Goal: Task Accomplishment & Management: Use online tool/utility

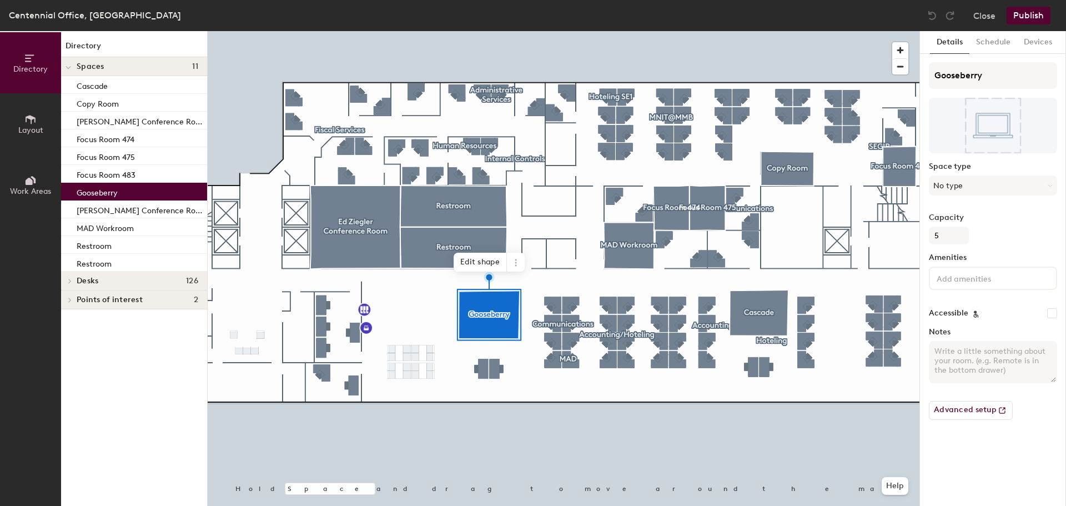
click at [992, 373] on textarea "Notes" at bounding box center [993, 362] width 128 height 42
type textarea "B"
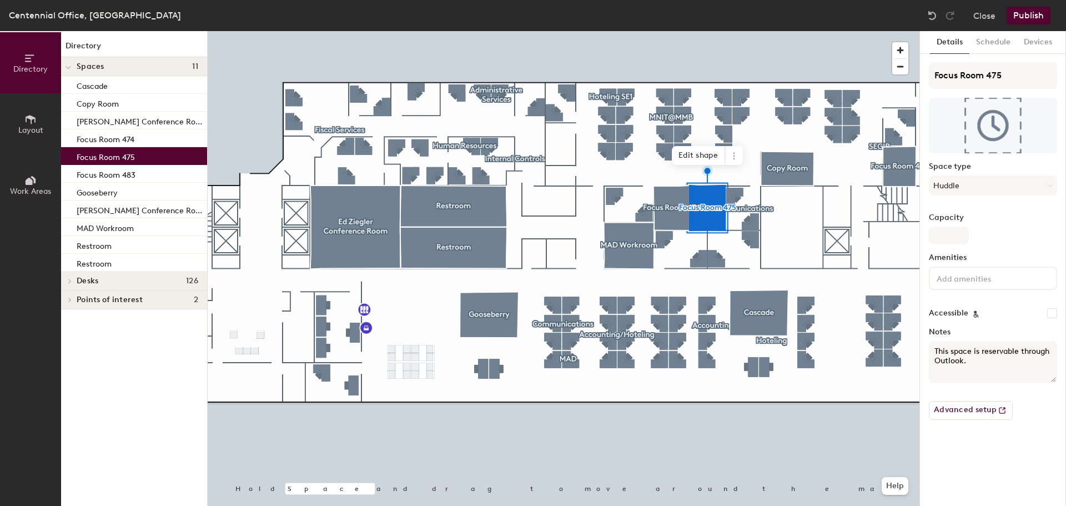
drag, startPoint x: 972, startPoint y: 361, endPoint x: 930, endPoint y: 346, distance: 44.3
click at [930, 346] on textarea "This space is reservable through Outlook." at bounding box center [993, 362] width 128 height 42
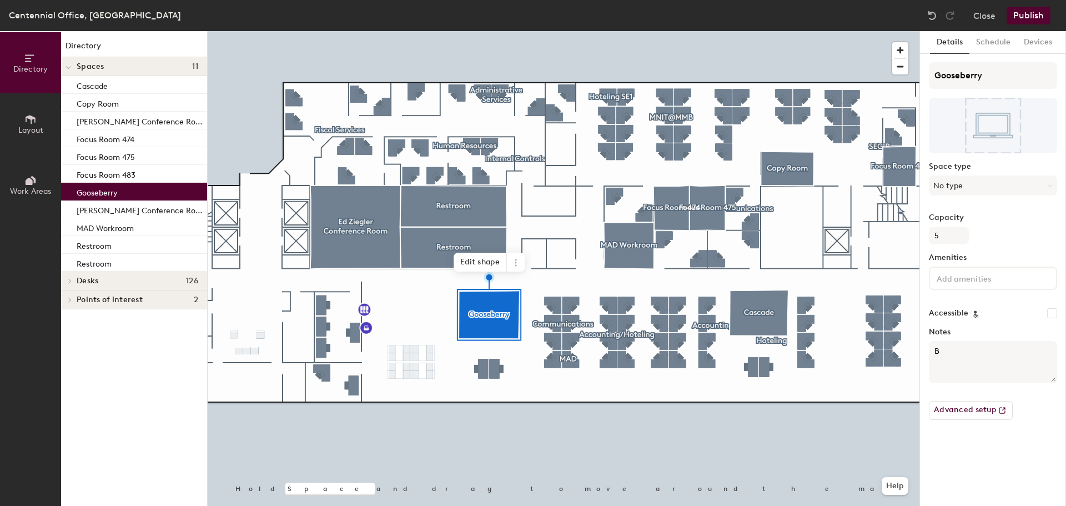
drag, startPoint x: 954, startPoint y: 352, endPoint x: 929, endPoint y: 352, distance: 24.4
click at [929, 352] on textarea "B" at bounding box center [993, 362] width 128 height 42
paste textarea "This space is reservable through Outlook."
type textarea "This space is reservable through Outlook."
click at [837, 31] on div at bounding box center [564, 31] width 712 height 0
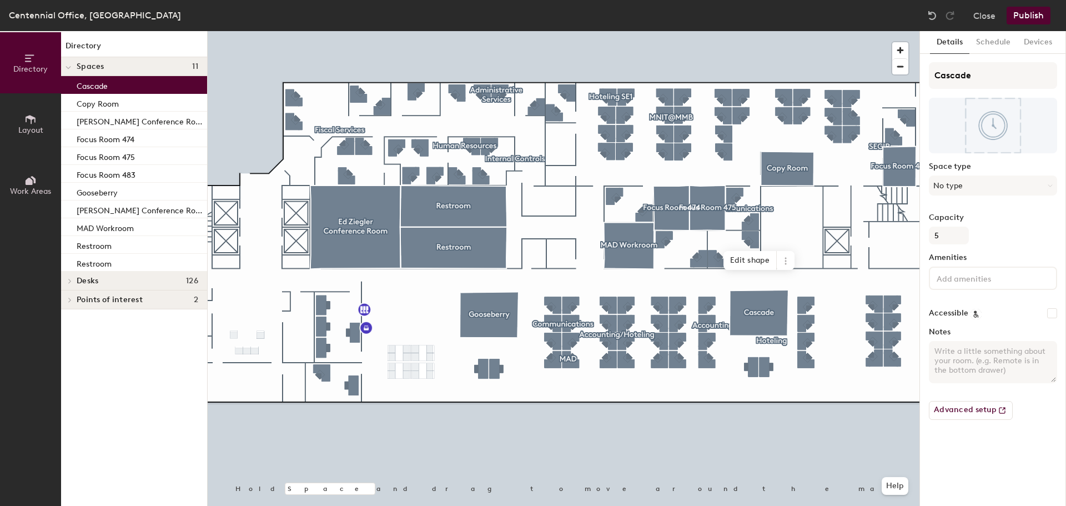
click at [956, 366] on textarea "Notes" at bounding box center [993, 362] width 128 height 42
paste textarea "This space is reservable through Outlook."
type textarea "This space is reservable through Outlook."
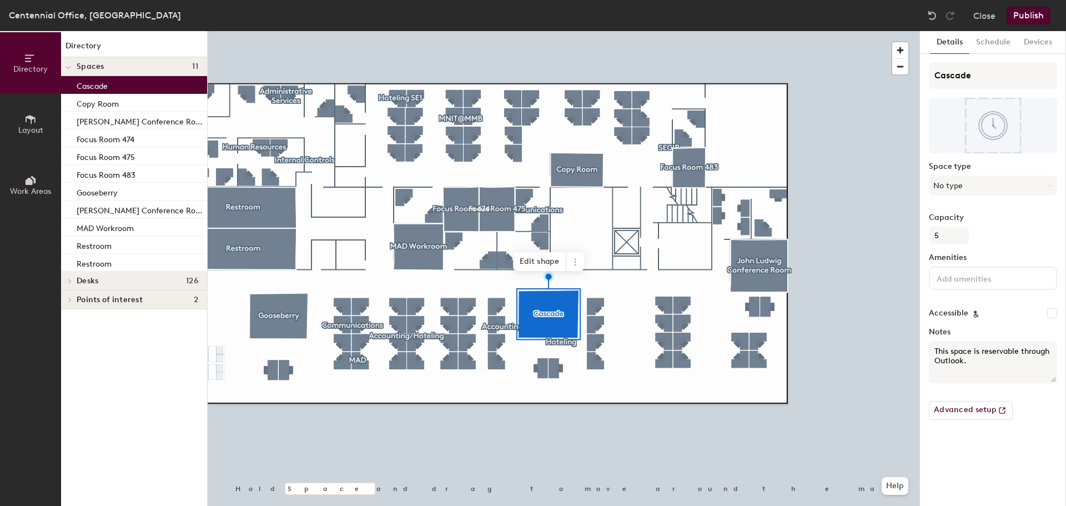
click at [39, 188] on span "Work Areas" at bounding box center [30, 191] width 41 height 9
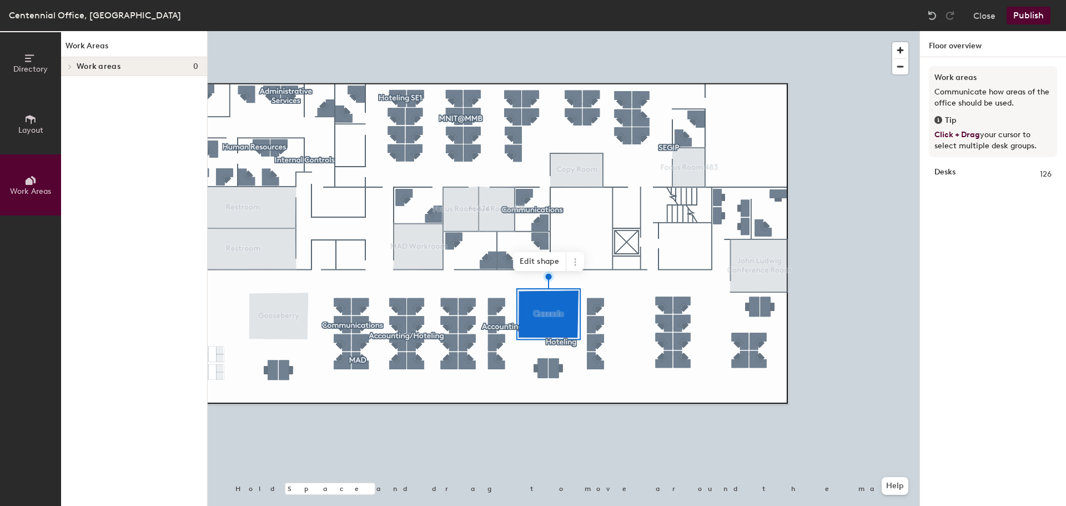
click at [38, 64] on button "Directory" at bounding box center [30, 62] width 61 height 61
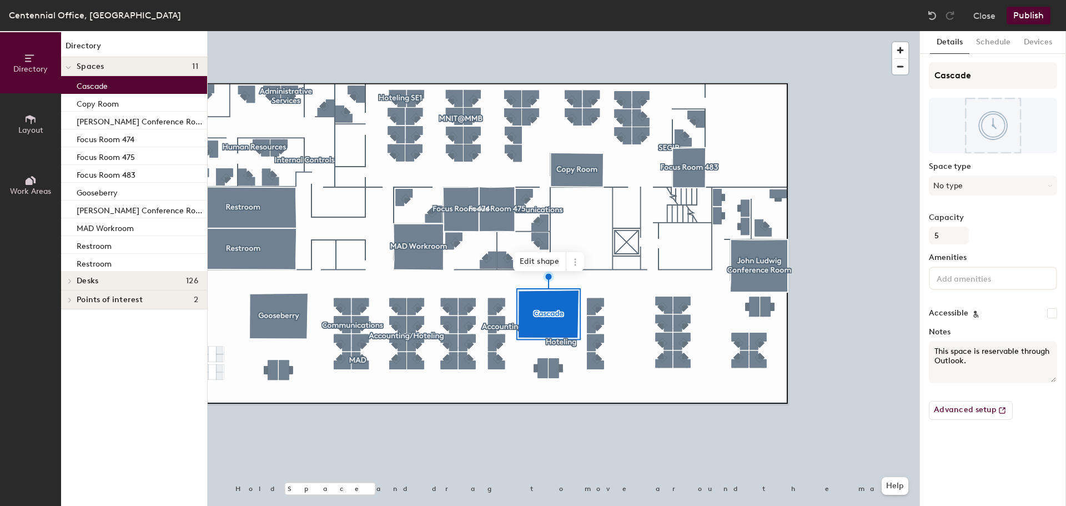
click at [25, 125] on icon at bounding box center [30, 119] width 12 height 12
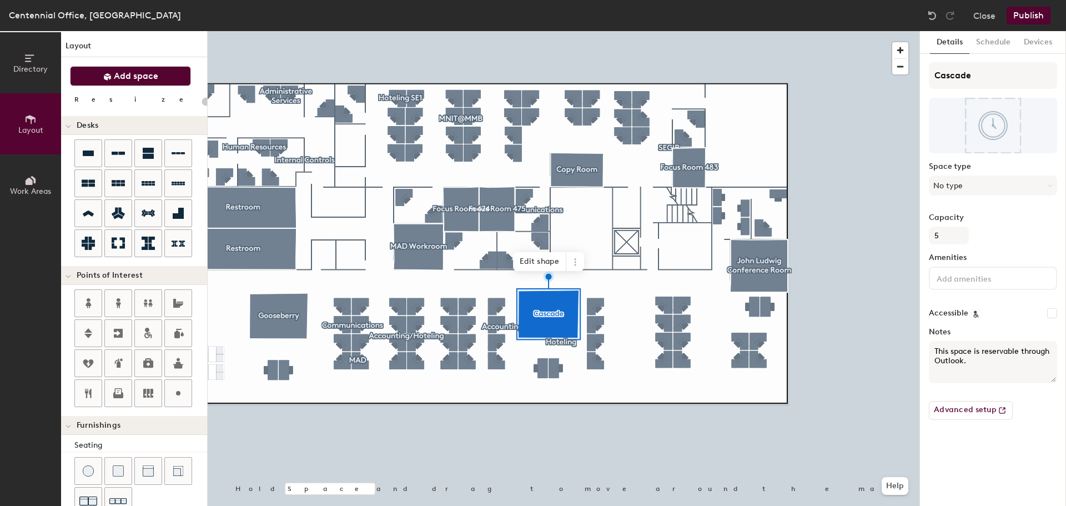
click at [126, 79] on span "Add space" at bounding box center [136, 76] width 44 height 11
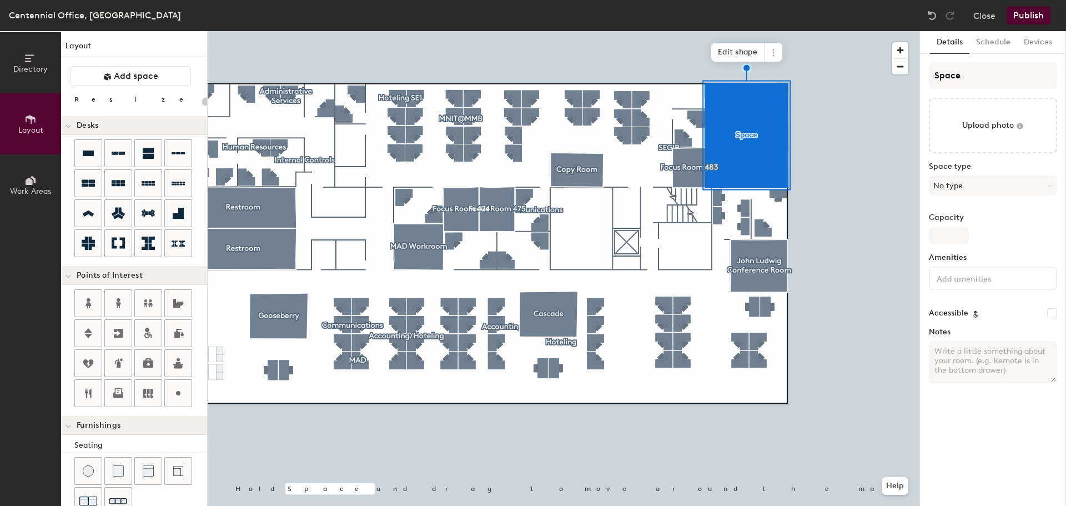
click at [975, 354] on textarea "Notes" at bounding box center [993, 362] width 128 height 42
type input "20"
paste textarea "This space is reservable through Outlook."
type textarea "This space is reservable through Outlook."
type input "20"
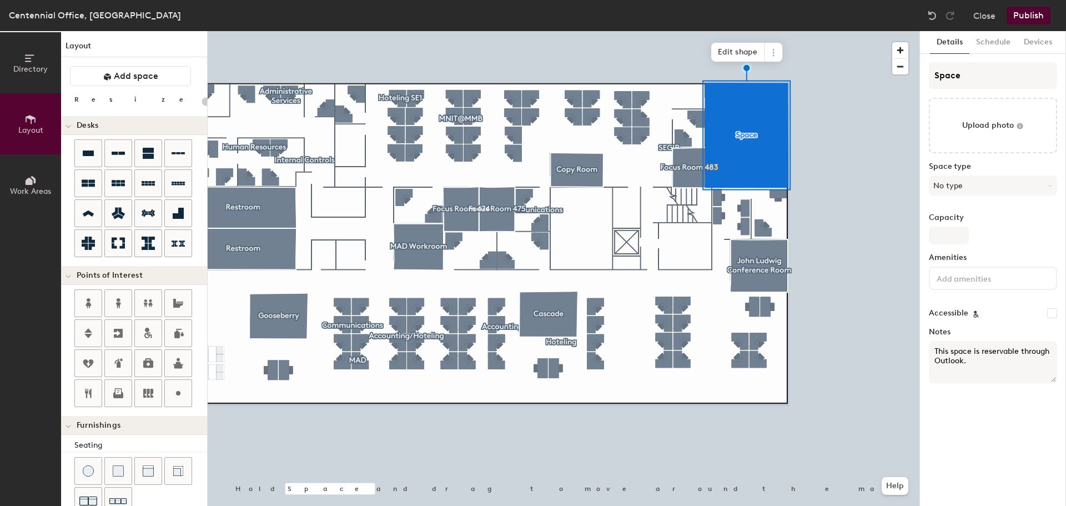
type textarea "This space is reservable through Outlook."
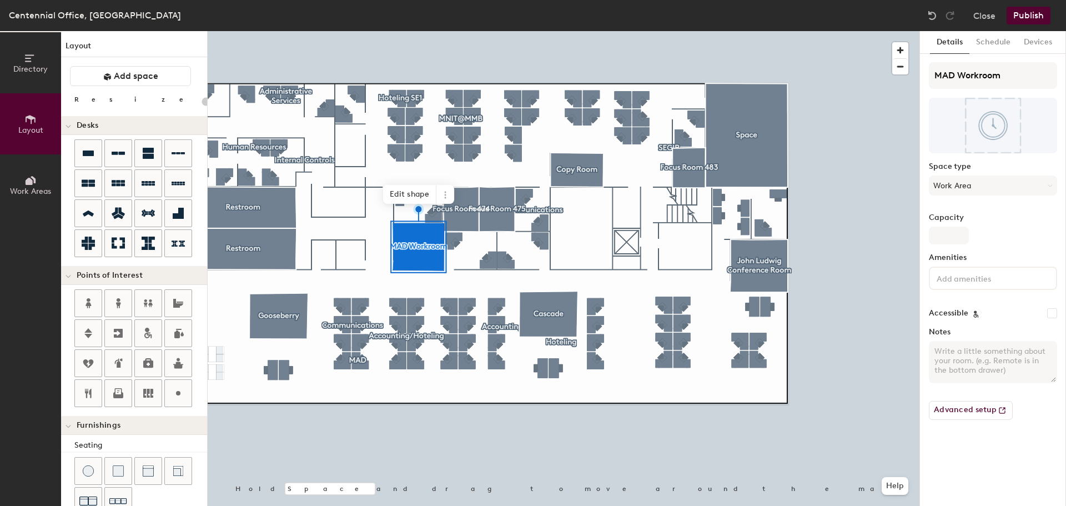
click at [965, 352] on textarea "Notes" at bounding box center [993, 362] width 128 height 42
click at [1000, 42] on button "Schedule" at bounding box center [994, 42] width 48 height 23
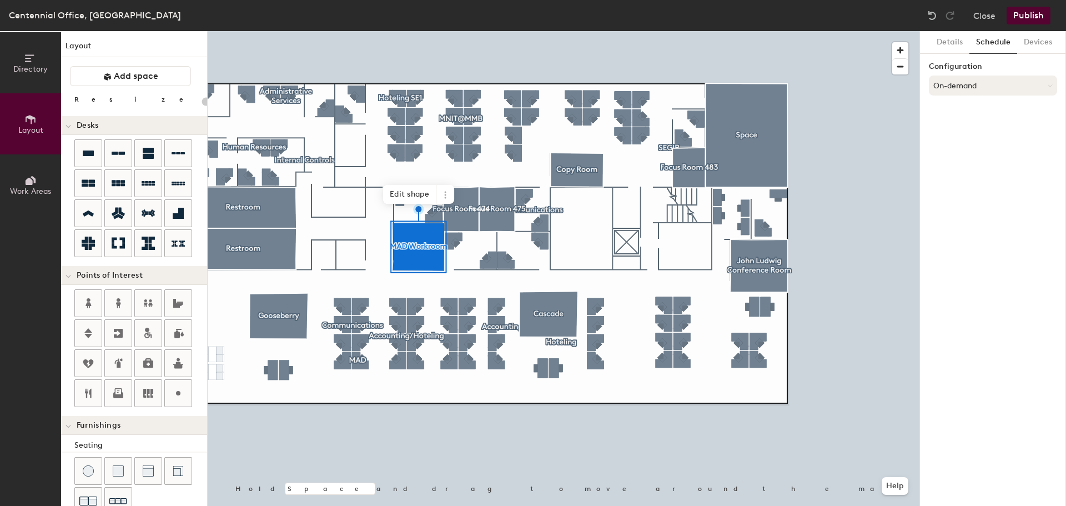
click at [1033, 83] on button "On-demand" at bounding box center [993, 86] width 128 height 20
click at [1041, 45] on button "Devices" at bounding box center [1038, 42] width 42 height 23
click at [949, 47] on button "Details" at bounding box center [949, 42] width 39 height 23
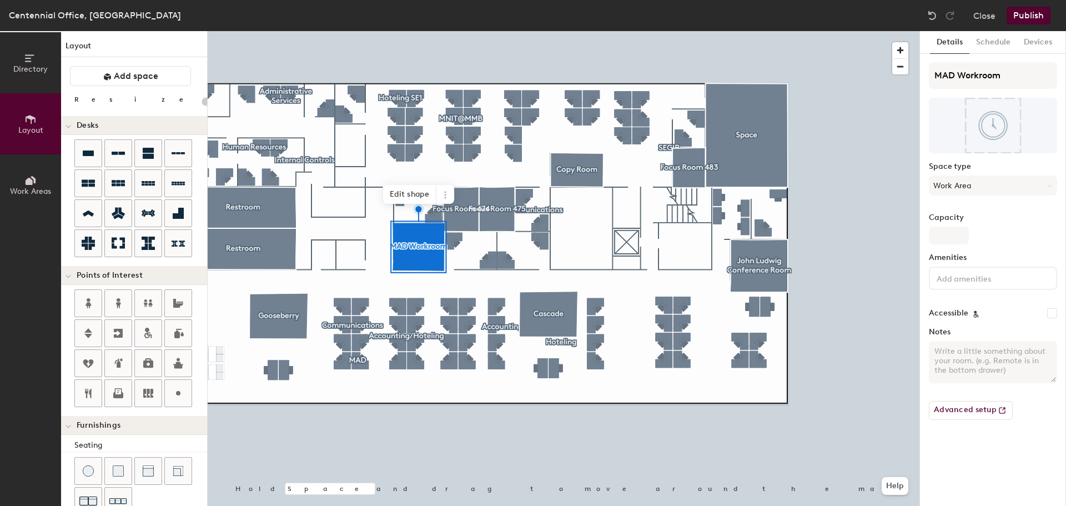
click at [1040, 16] on button "Publish" at bounding box center [1029, 16] width 44 height 18
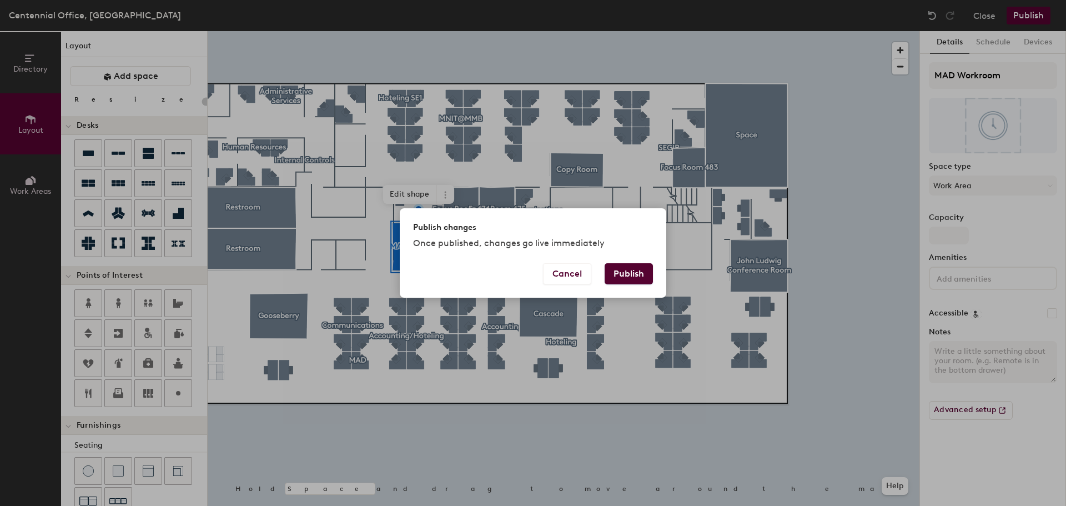
click at [631, 271] on button "Publish" at bounding box center [629, 273] width 48 height 21
type input "20"
